Goal: Task Accomplishment & Management: Manage account settings

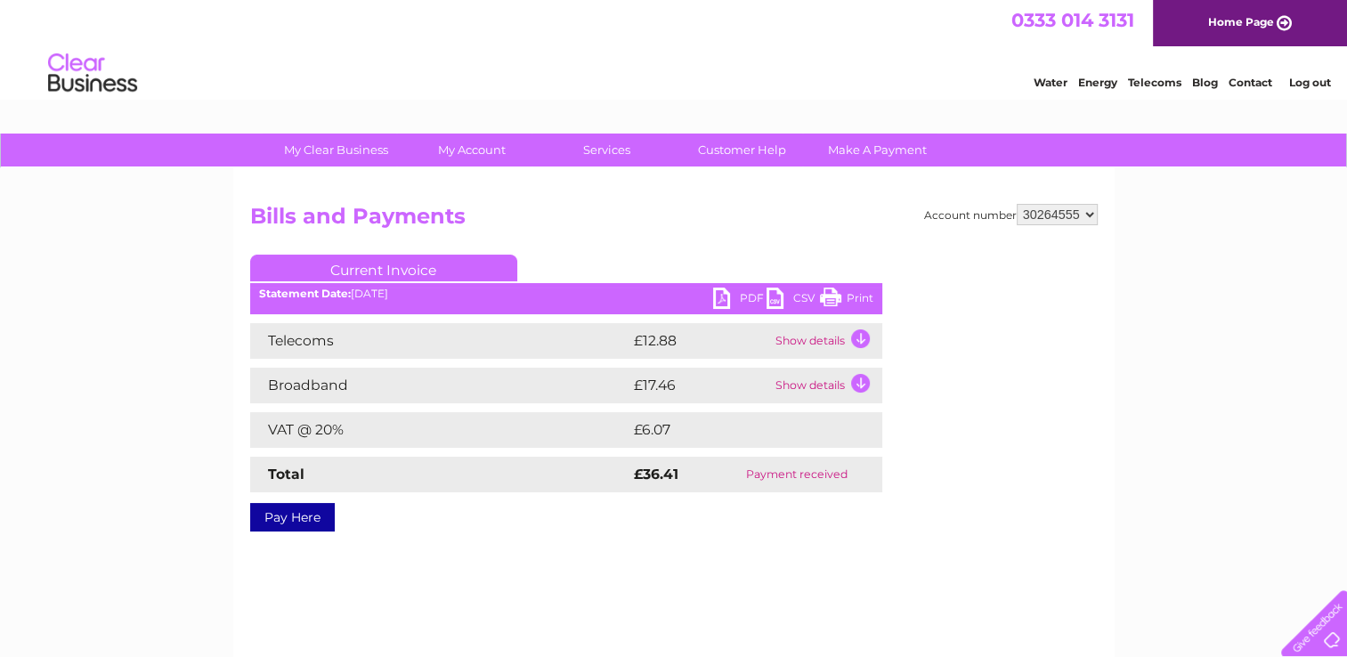
click at [1058, 212] on select "30264555 30264686" at bounding box center [1056, 214] width 81 height 21
select select "30264686"
click at [1016, 204] on select "30264555 30264686" at bounding box center [1056, 214] width 81 height 21
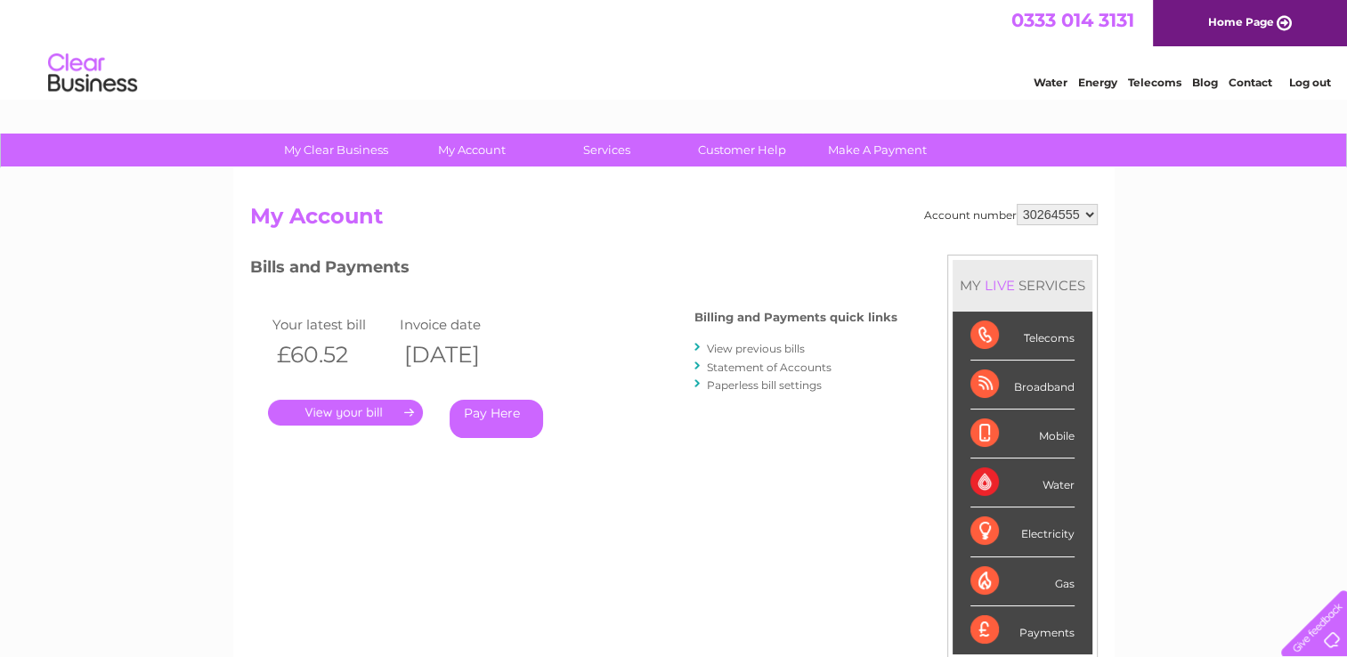
click at [1069, 209] on select "30264555 30264686" at bounding box center [1056, 214] width 81 height 21
select select "30264686"
click at [1016, 204] on select "30264555 30264686" at bounding box center [1056, 214] width 81 height 21
click at [742, 348] on link "View previous bills" at bounding box center [756, 348] width 98 height 13
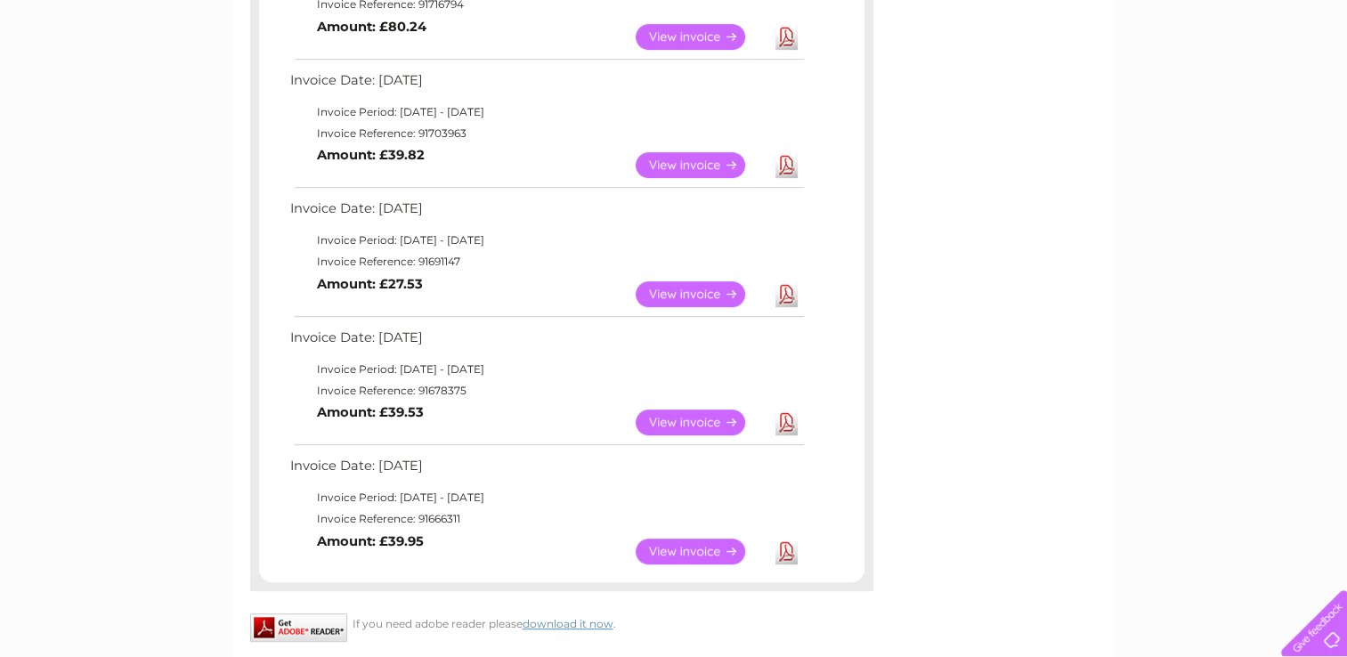
scroll to position [783, 0]
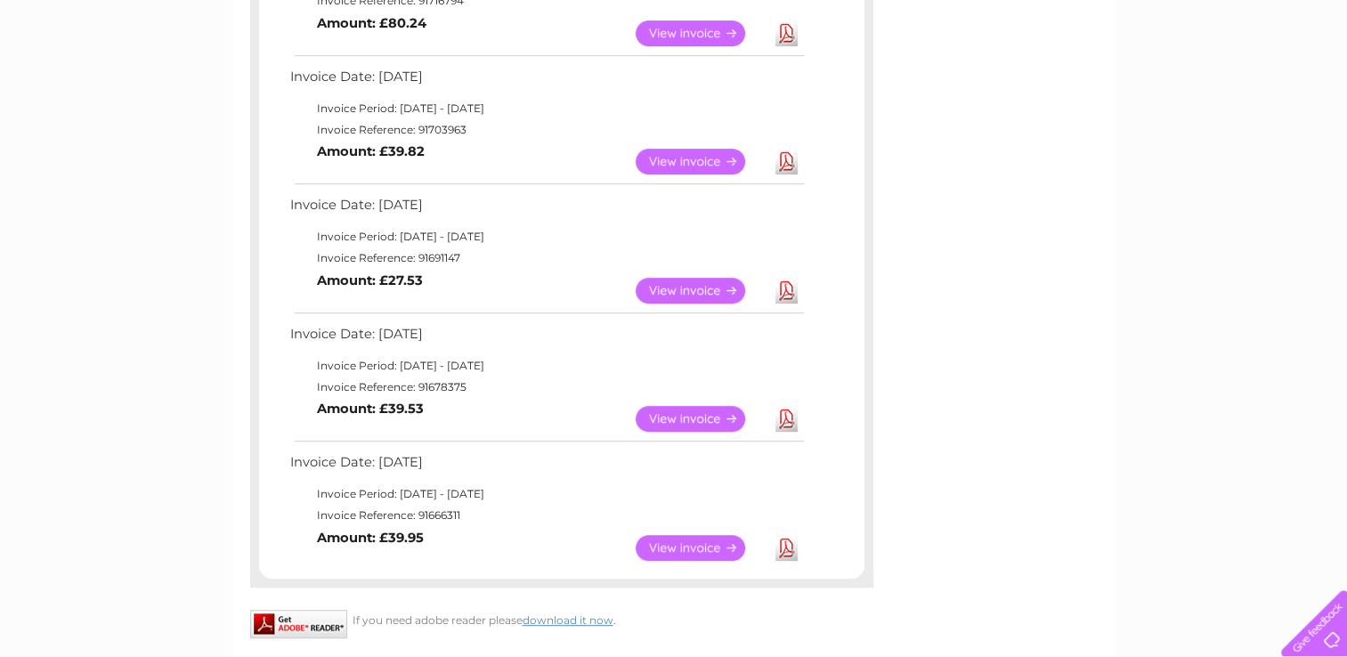
click at [676, 149] on link "View" at bounding box center [700, 162] width 131 height 26
